Goal: Task Accomplishment & Management: Manage account settings

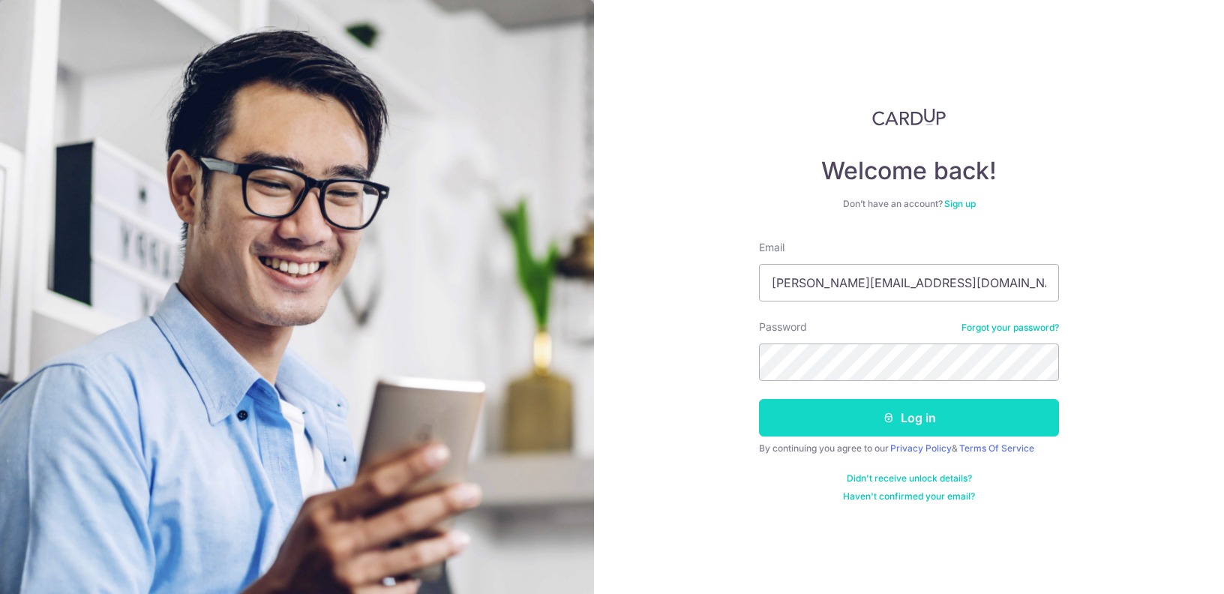
click at [944, 423] on button "Log in" at bounding box center [909, 418] width 300 height 38
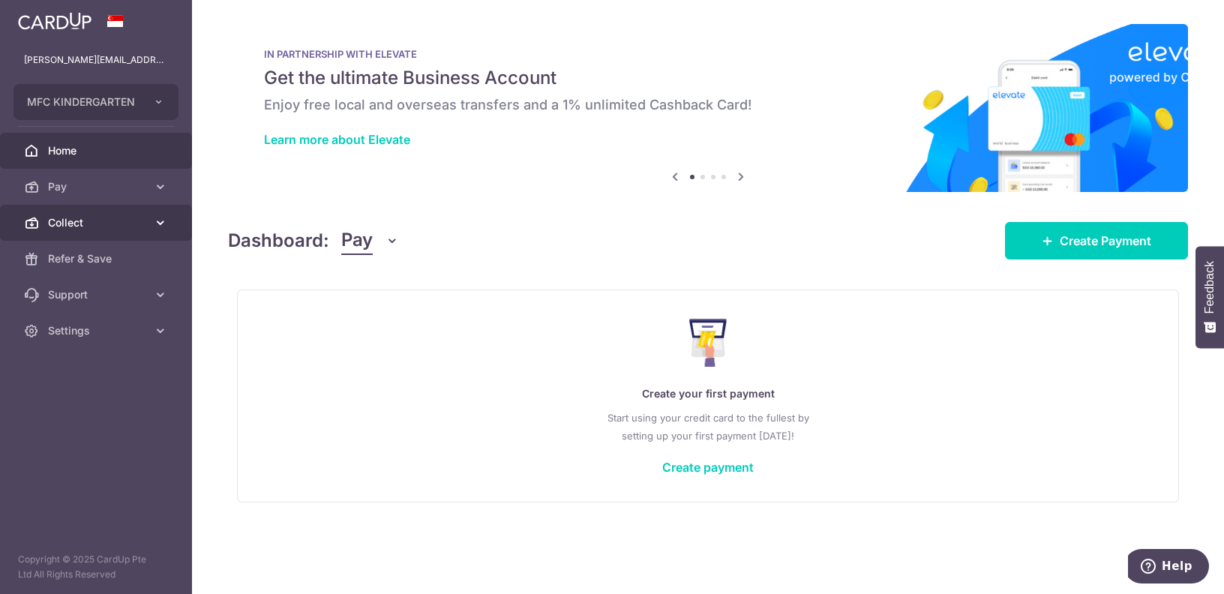
click at [111, 224] on span "Collect" at bounding box center [97, 222] width 99 height 15
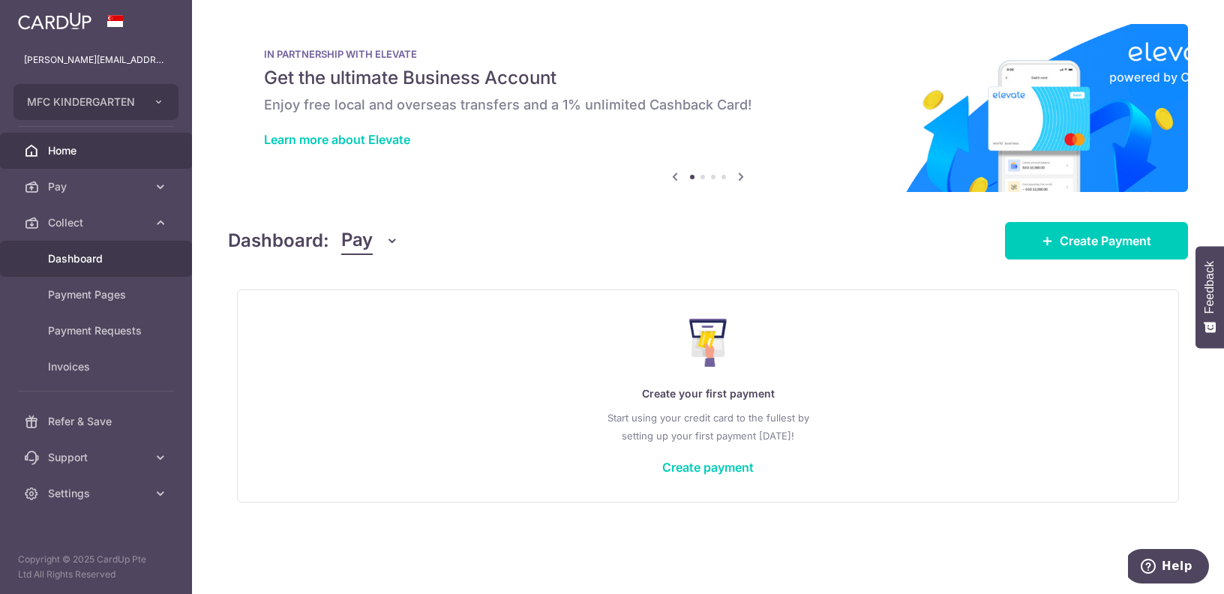
click at [110, 261] on span "Dashboard" at bounding box center [97, 258] width 99 height 15
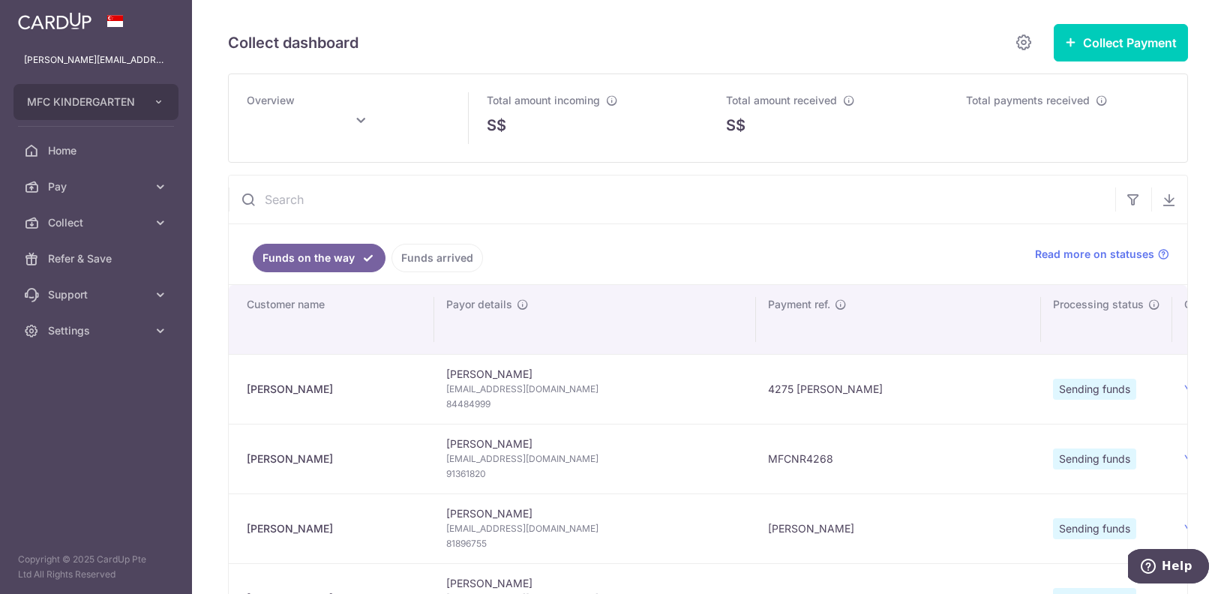
type input "[DATE]"
